Goal: Task Accomplishment & Management: Use online tool/utility

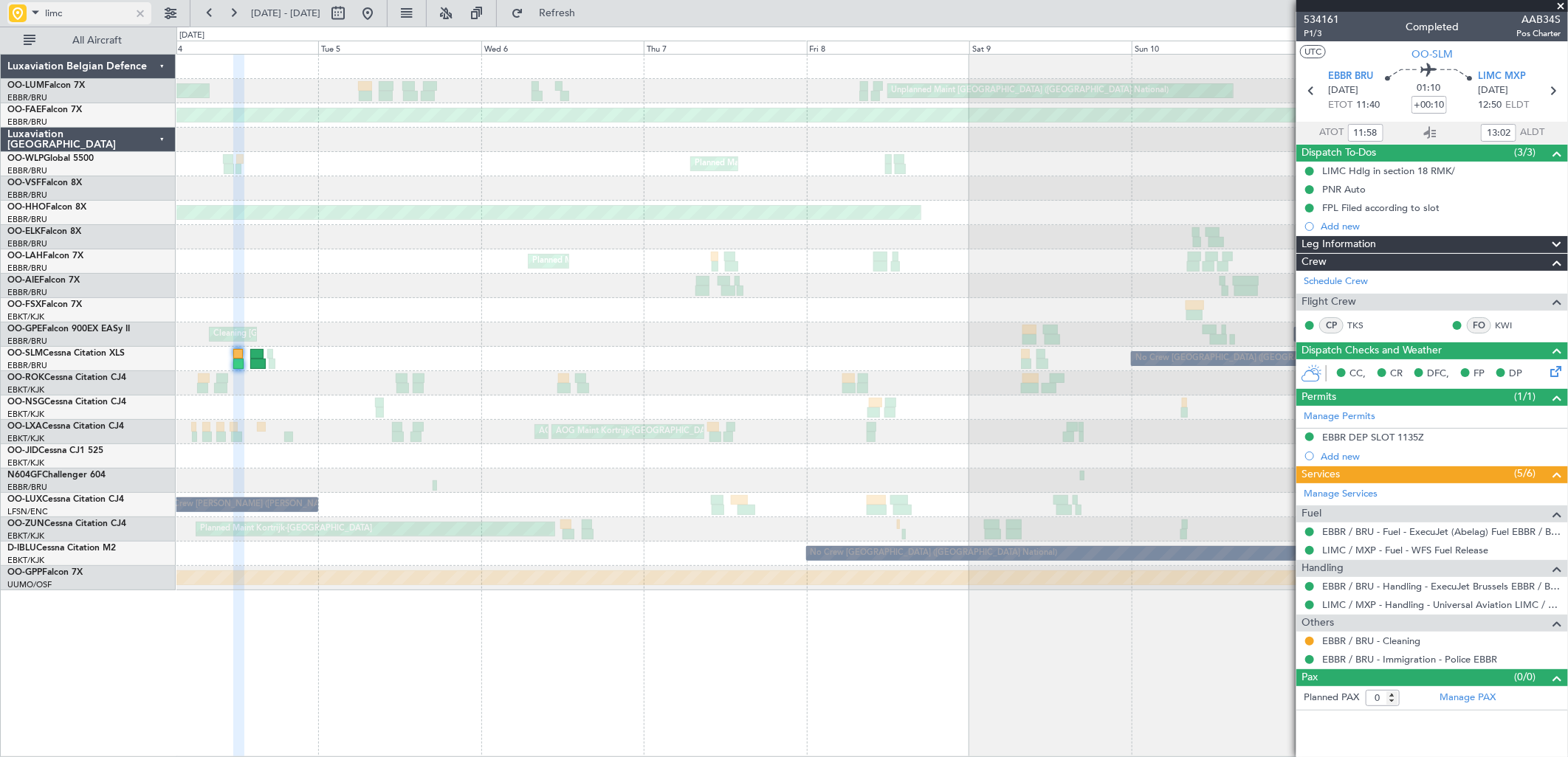
click at [143, 12] on div at bounding box center [140, 12] width 16 height 16
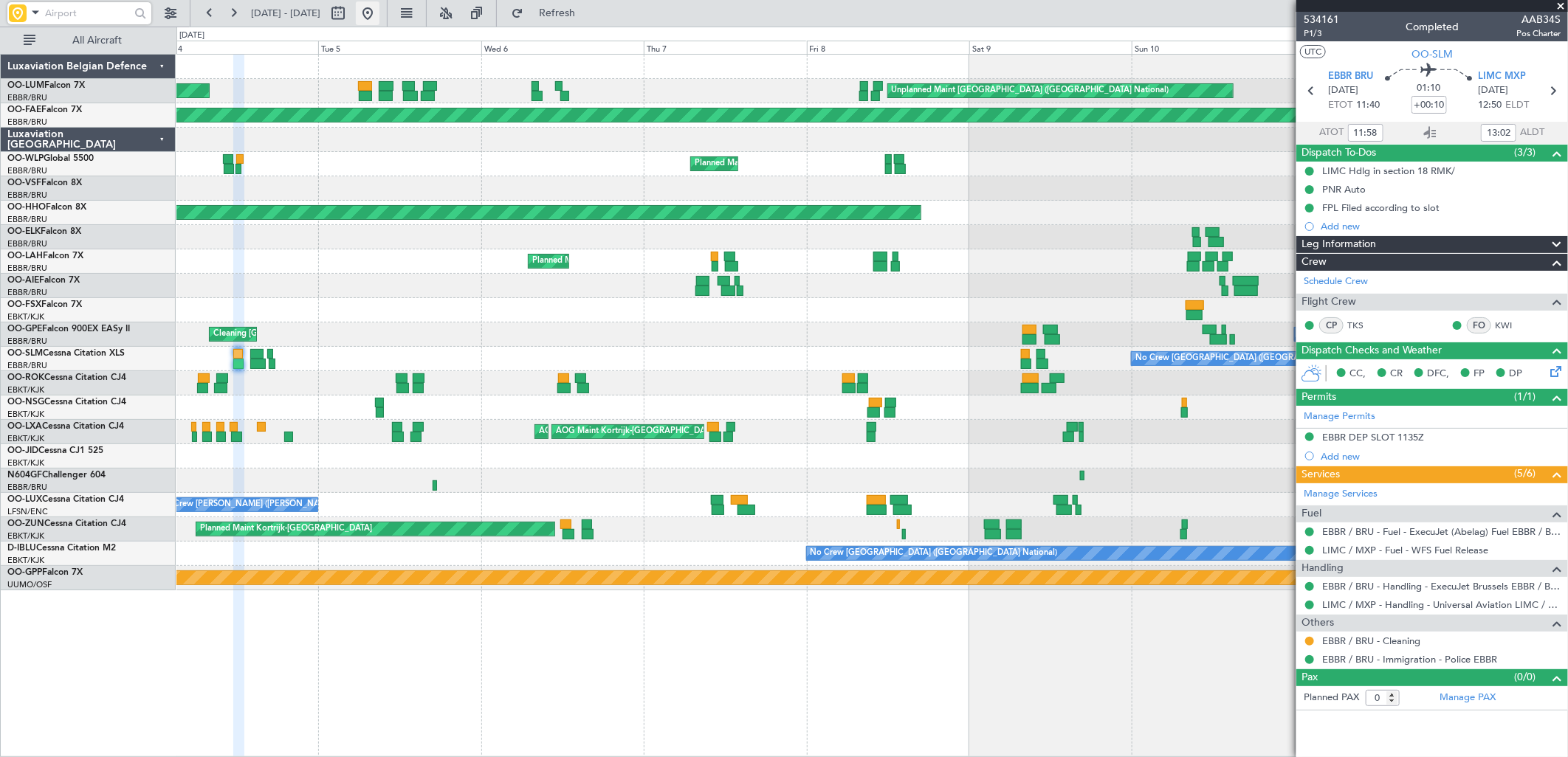
click at [380, 21] on button at bounding box center [367, 13] width 24 height 24
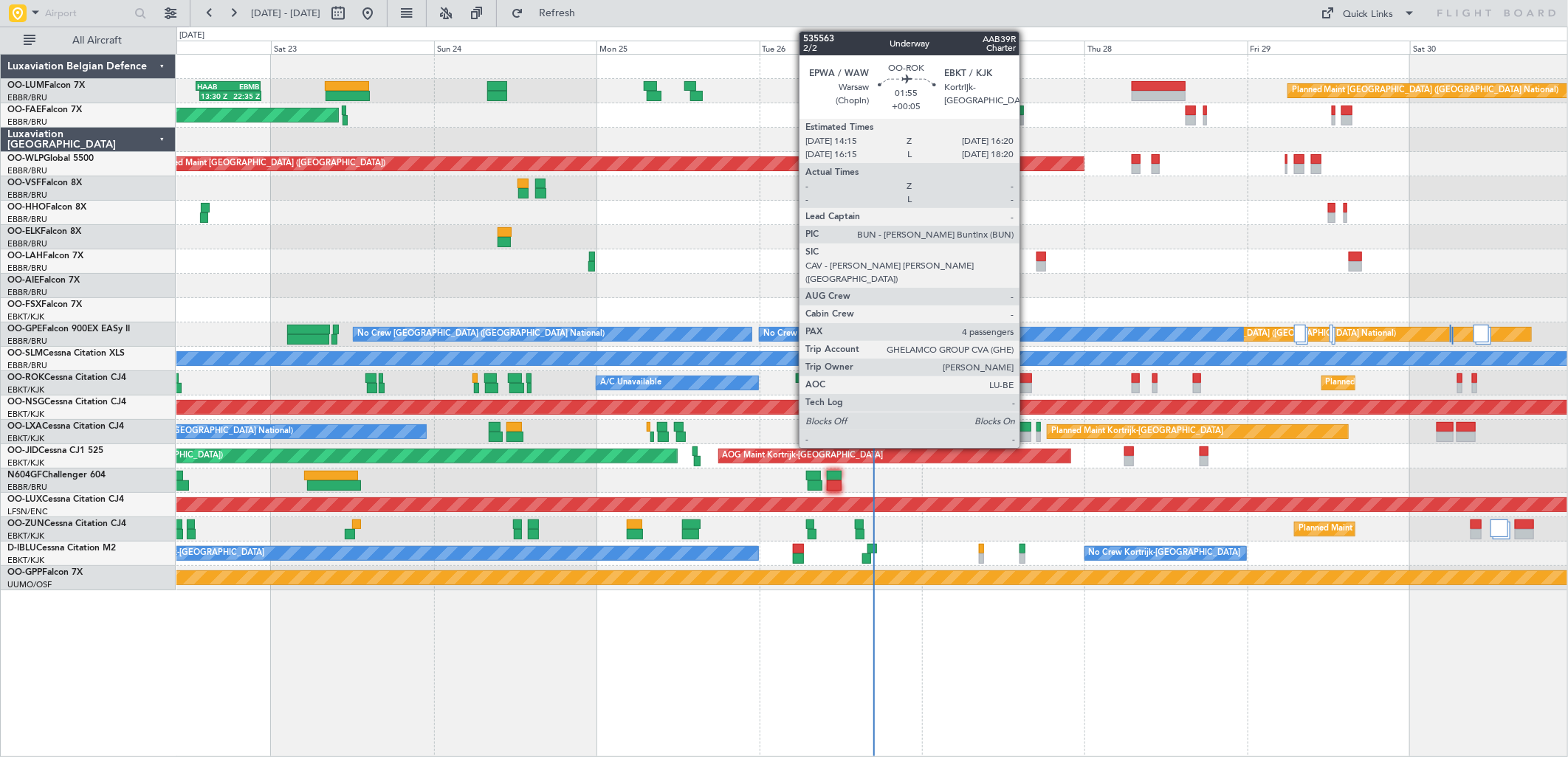
click at [1027, 383] on div at bounding box center [1026, 388] width 15 height 10
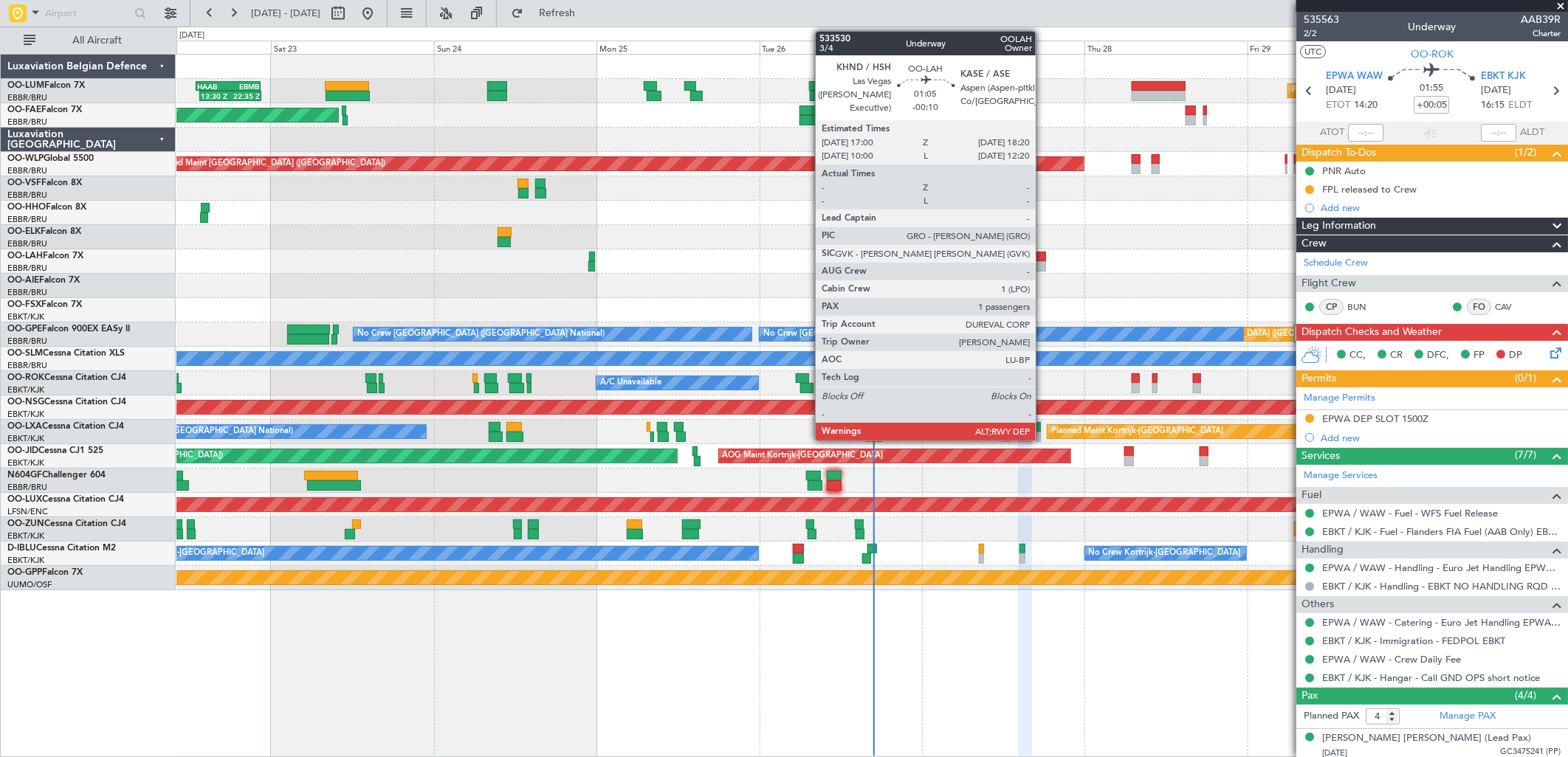
click at [1043, 262] on div at bounding box center [1041, 266] width 10 height 10
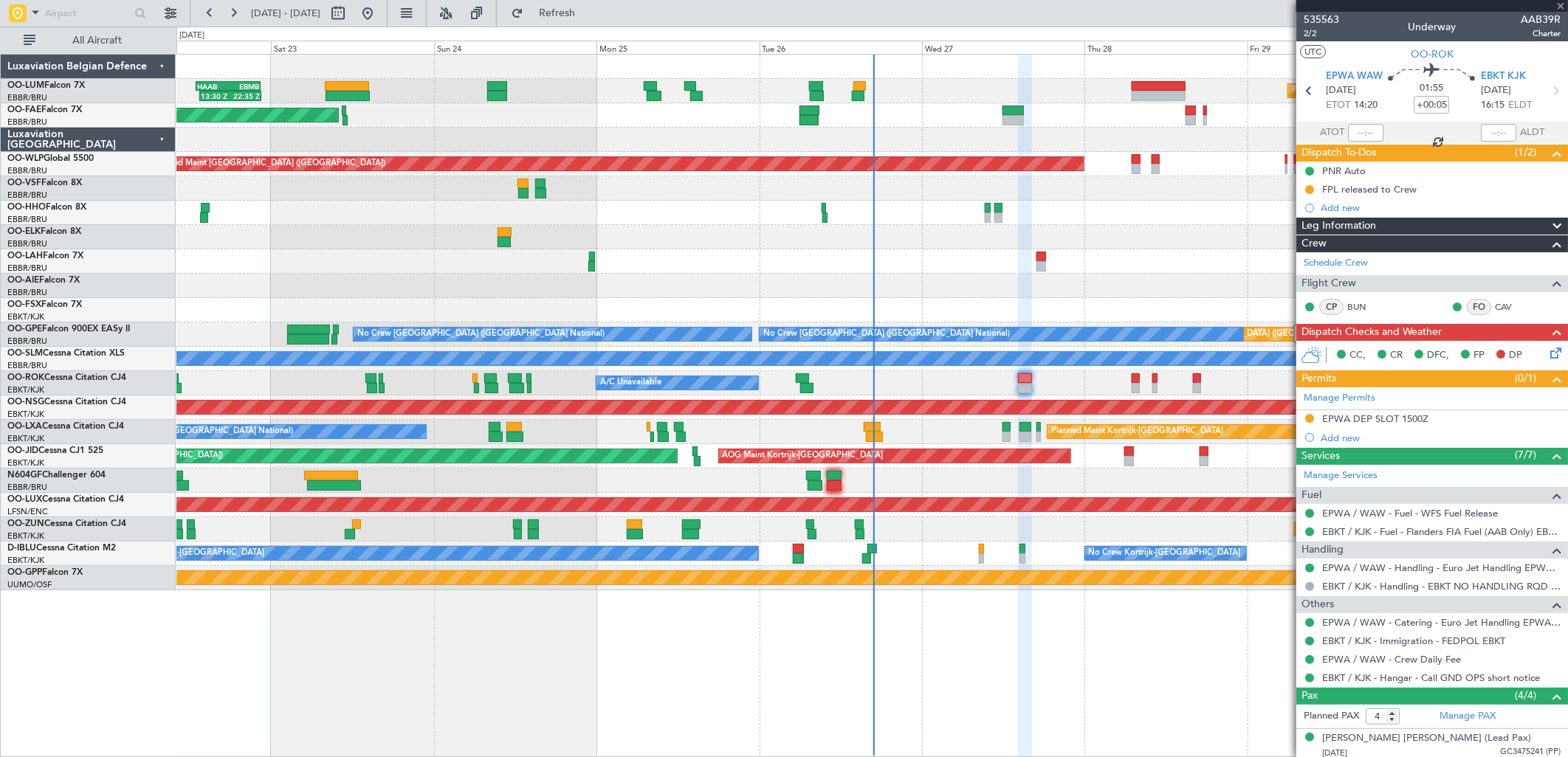
type input "-00:10"
type input "1"
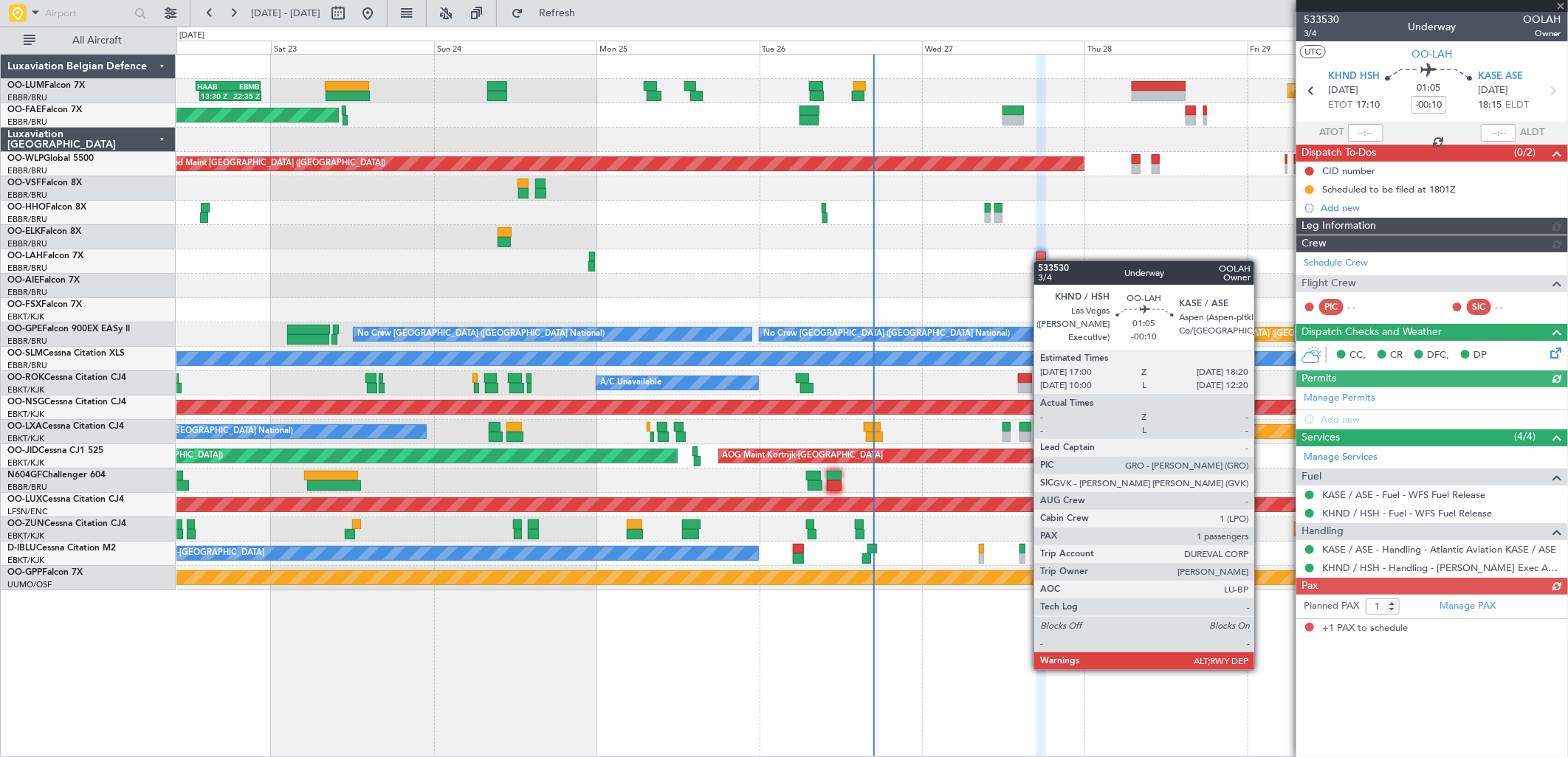
click at [1041, 262] on div at bounding box center [1041, 266] width 10 height 10
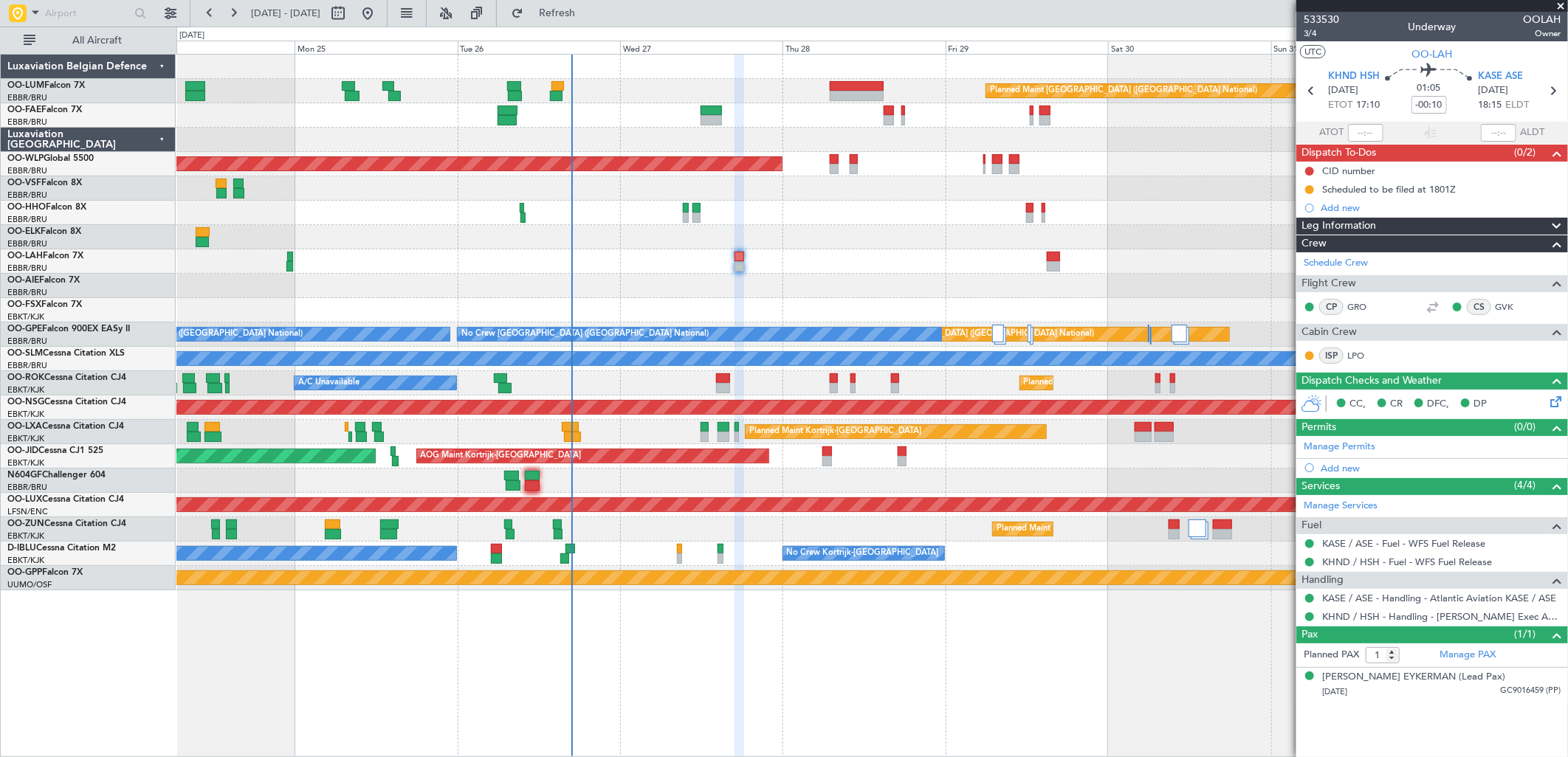
click at [519, 255] on div "Planned Maint [PERSON_NAME]-[GEOGRAPHIC_DATA][PERSON_NAME] ([GEOGRAPHIC_DATA][P…" at bounding box center [871, 262] width 1390 height 25
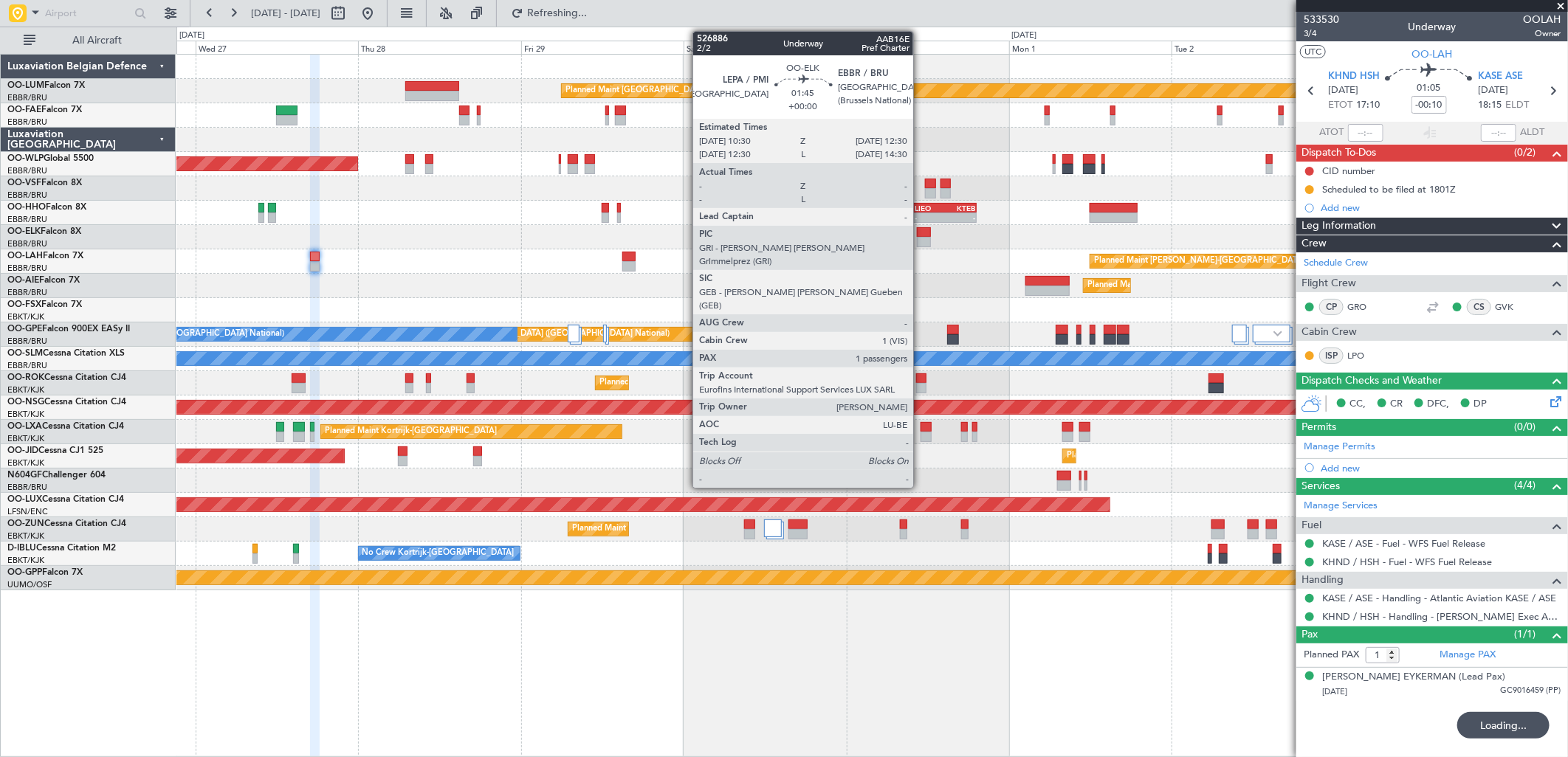
click at [920, 231] on div at bounding box center [923, 232] width 14 height 10
